Goal: Task Accomplishment & Management: Manage account settings

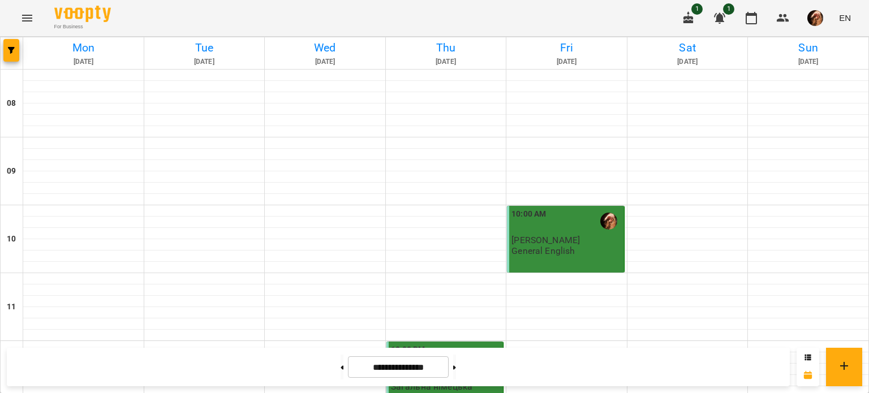
scroll to position [579, 0]
click at [691, 20] on icon "button" at bounding box center [689, 17] width 10 height 12
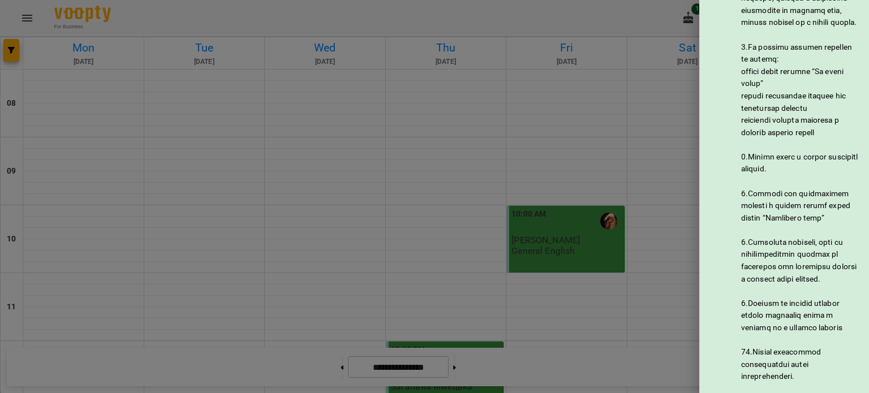
scroll to position [574, 0]
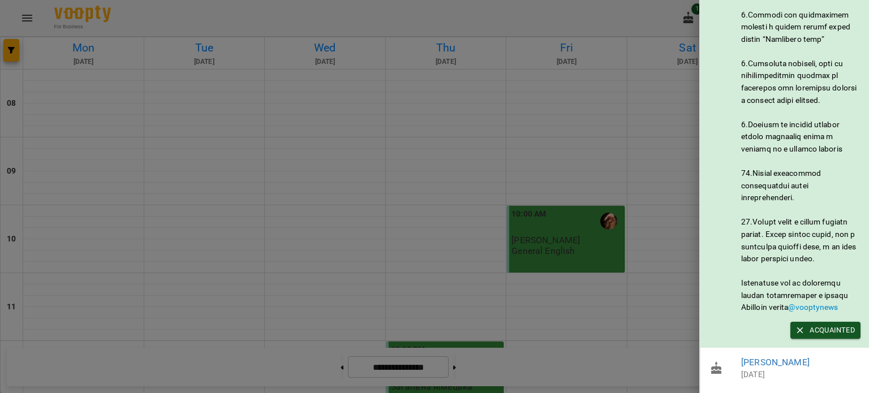
click at [761, 370] on p "Today" at bounding box center [800, 375] width 119 height 11
click at [761, 357] on link "Хе Кін Фонг" at bounding box center [775, 362] width 68 height 11
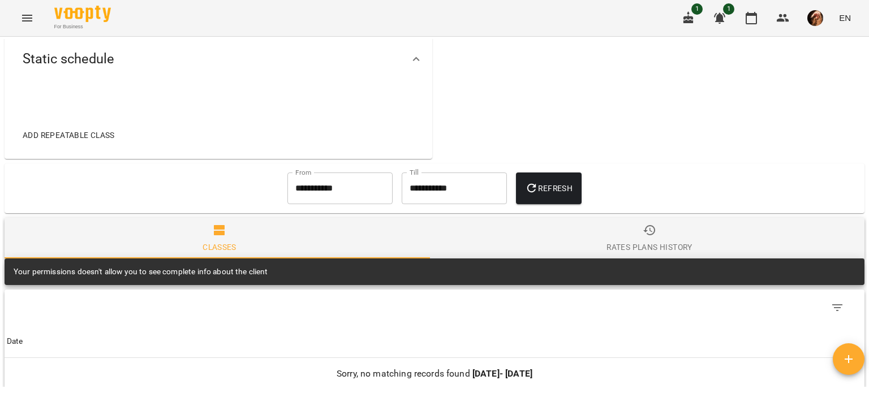
scroll to position [384, 0]
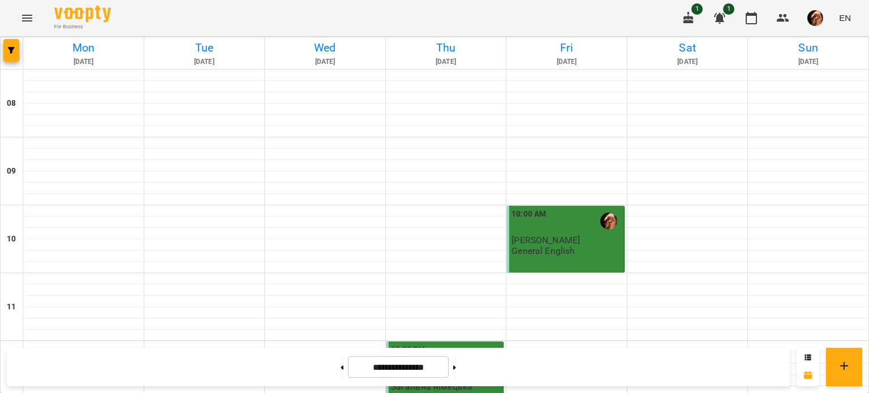
scroll to position [625, 0]
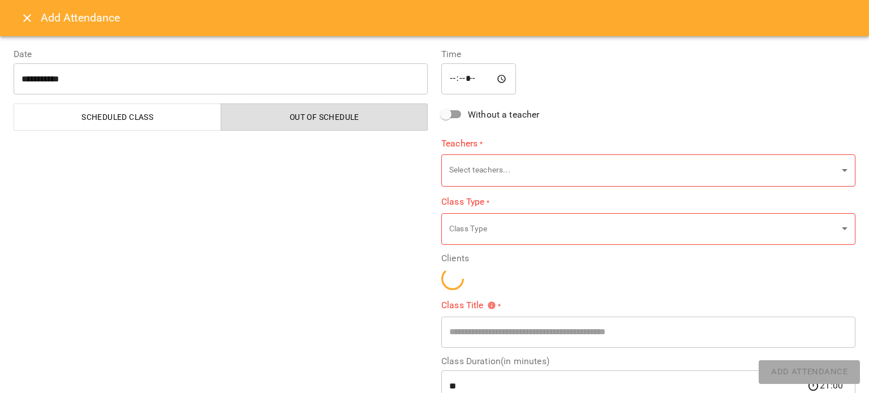
type input "**********"
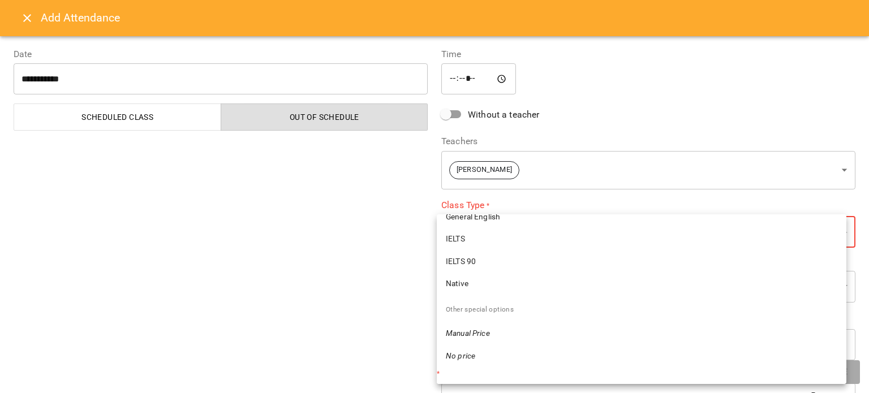
scroll to position [324, 0]
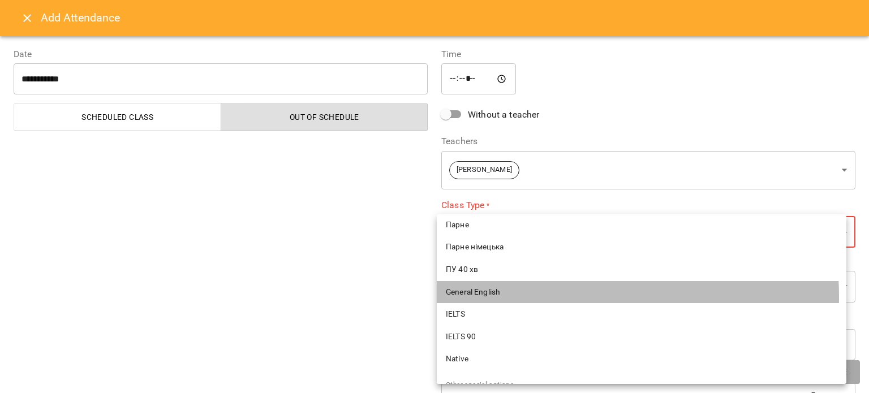
click at [518, 297] on span "General English" at bounding box center [642, 292] width 392 height 11
type input "**********"
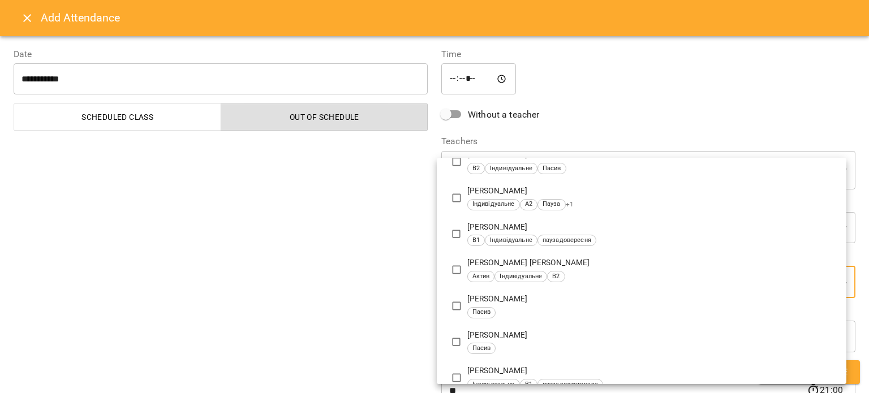
scroll to position [2000, 0]
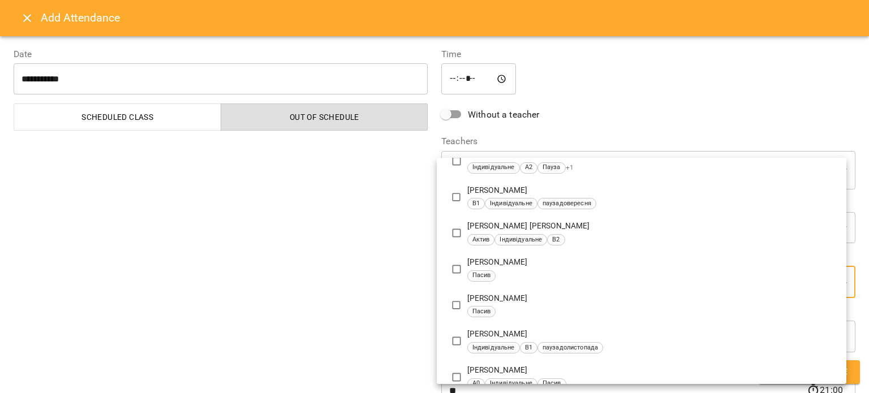
type input "**********"
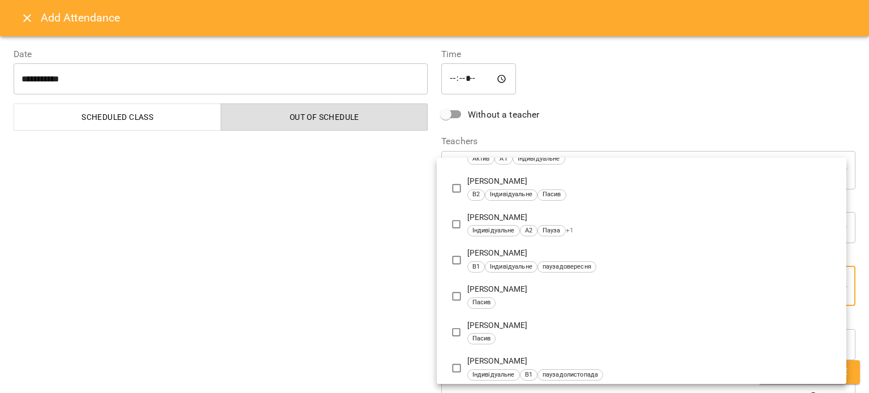
scroll to position [14, 0]
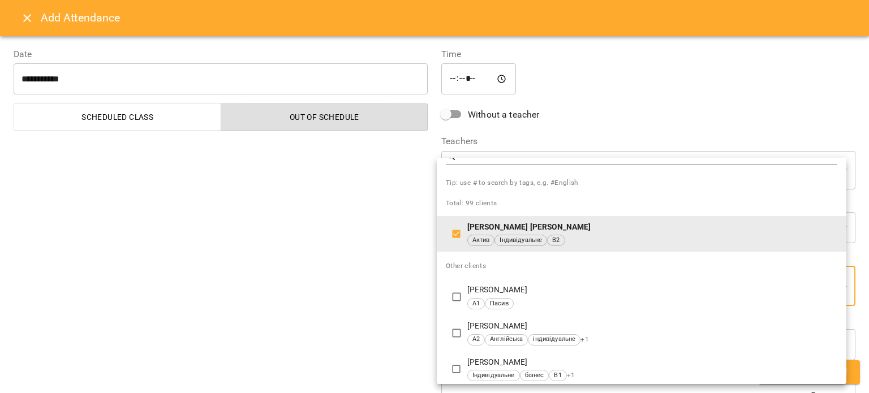
click at [342, 258] on div at bounding box center [434, 196] width 869 height 393
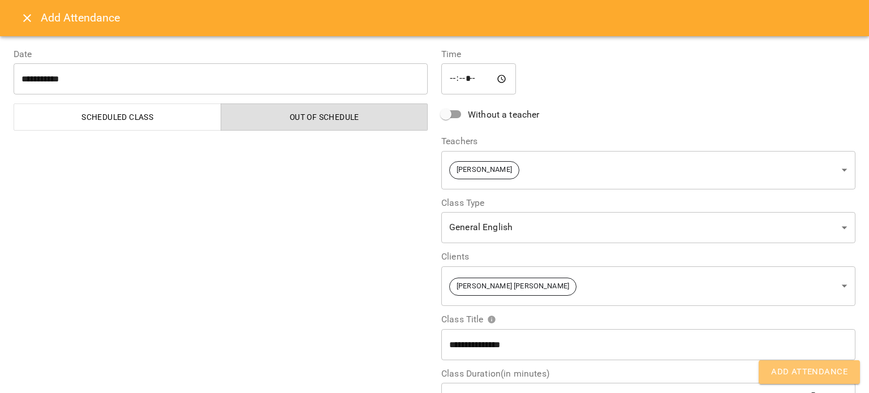
click at [826, 370] on span "Add Attendance" at bounding box center [809, 372] width 76 height 15
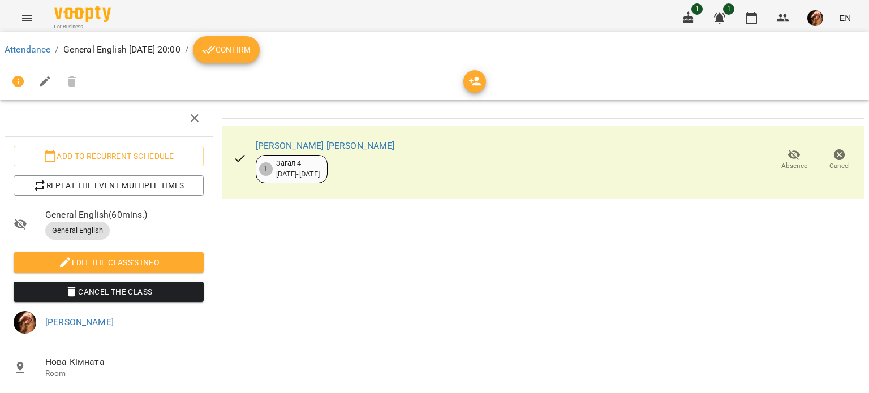
click at [216, 45] on icon "breadcrumb" at bounding box center [209, 50] width 14 height 14
